Goal: Information Seeking & Learning: Learn about a topic

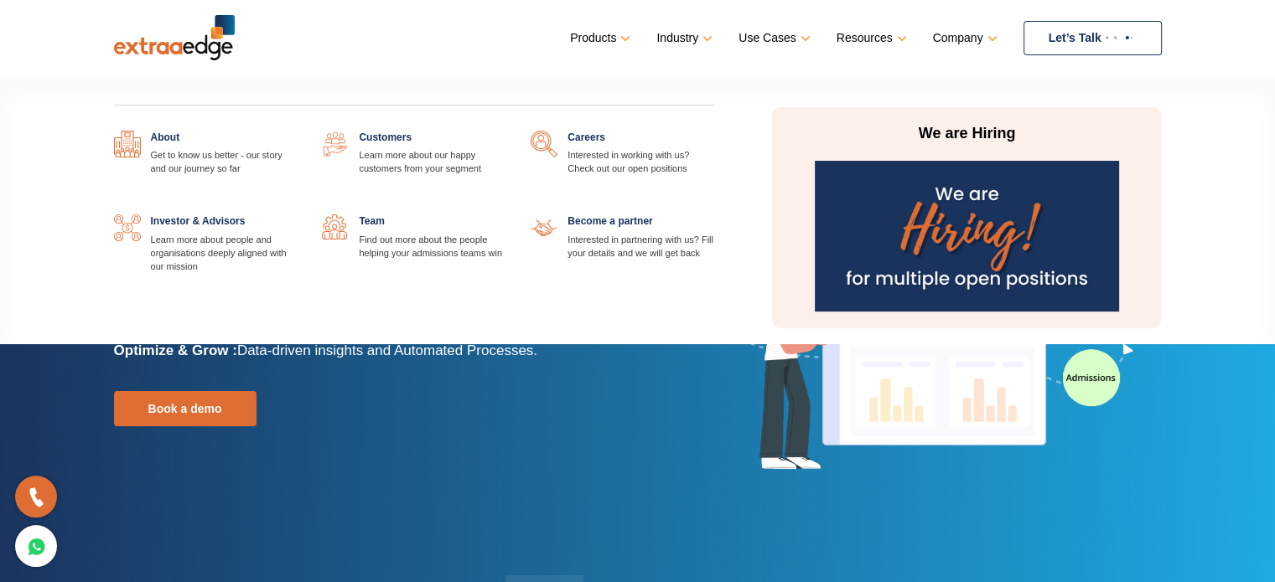
click at [297, 131] on link at bounding box center [297, 131] width 0 height 0
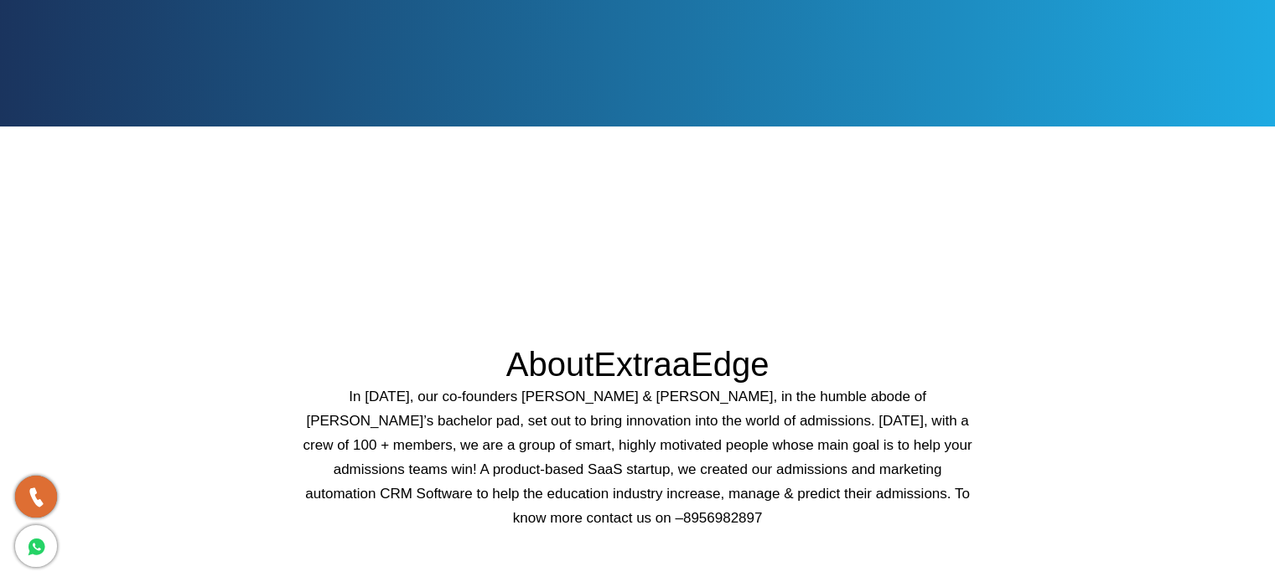
scroll to position [335, 0]
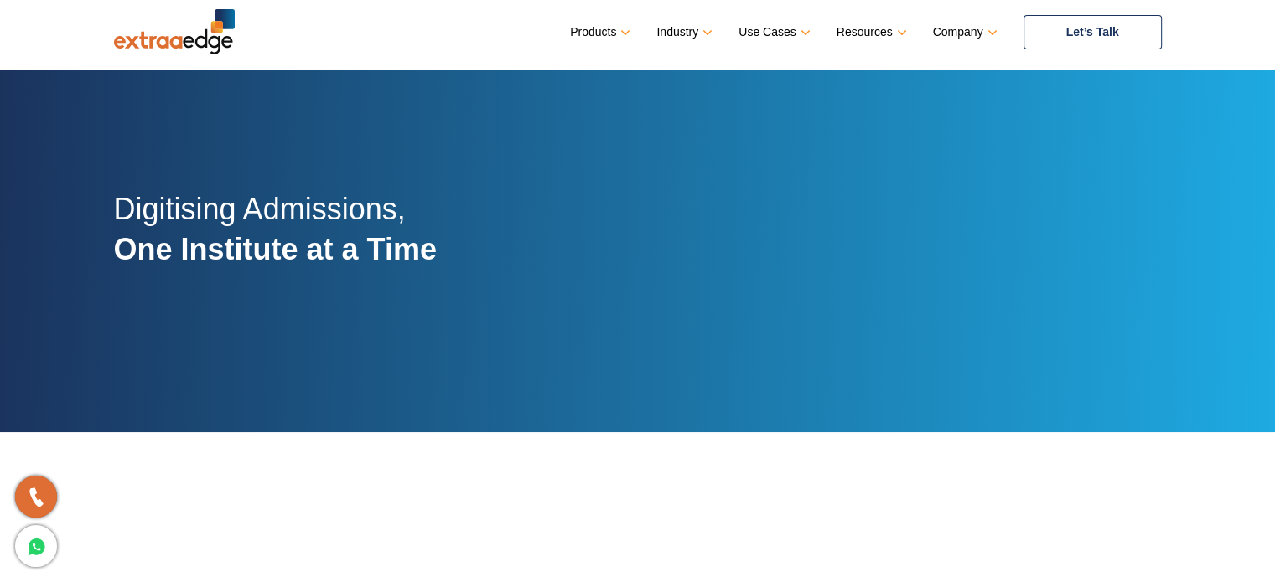
scroll to position [4, 0]
